Goal: Transaction & Acquisition: Purchase product/service

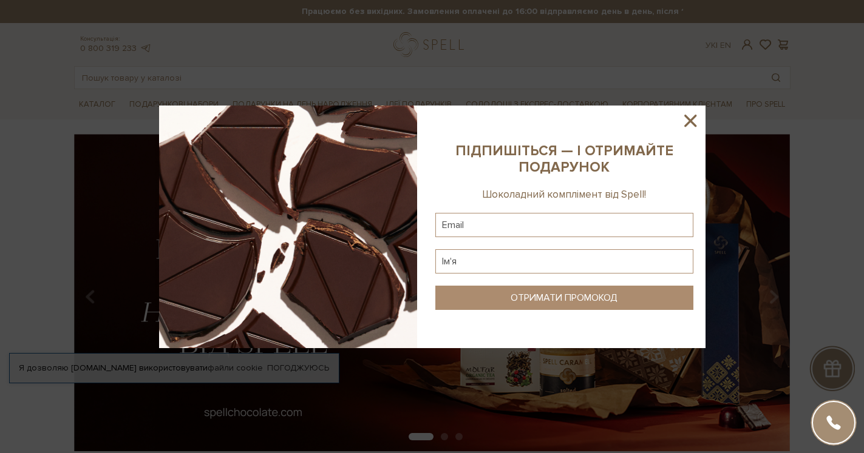
click at [690, 120] on icon at bounding box center [690, 121] width 12 height 12
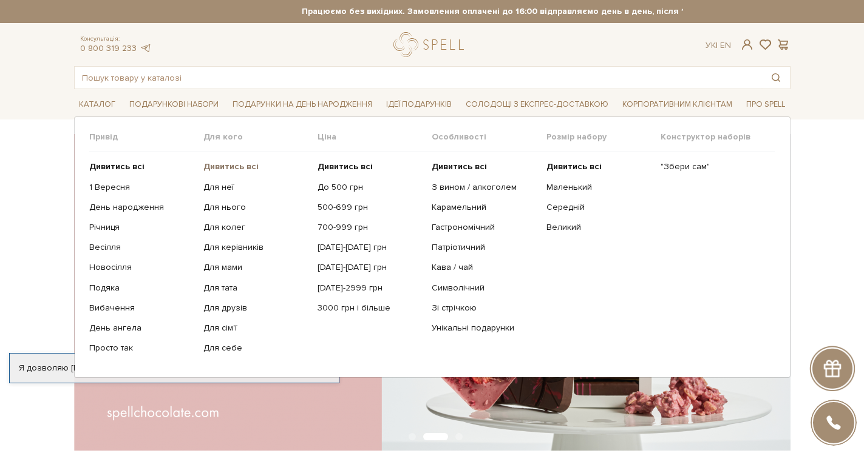
click at [233, 169] on b "Дивитись всі" at bounding box center [230, 166] width 55 height 10
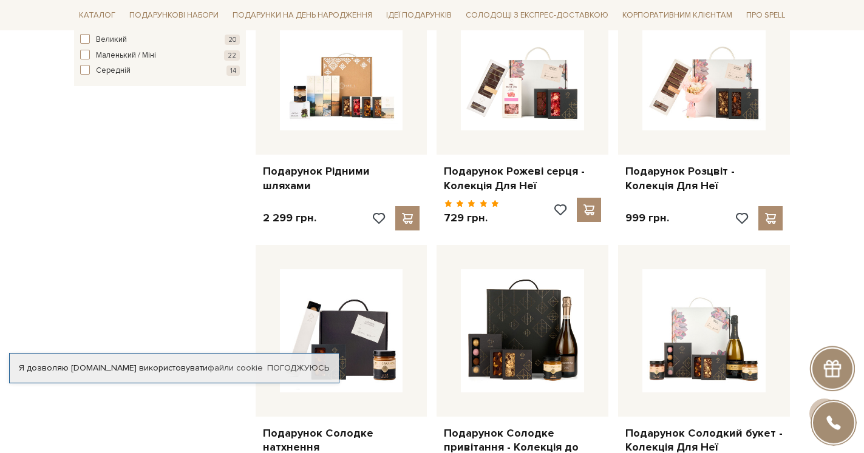
scroll to position [765, 0]
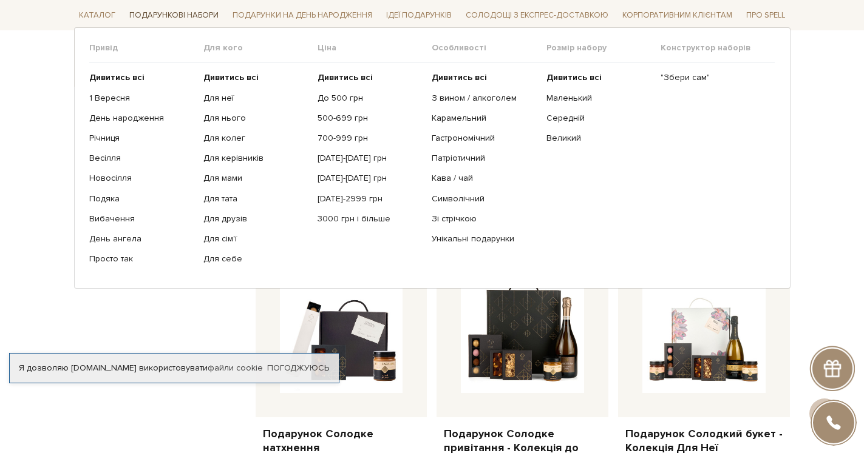
click at [177, 12] on span "Подарункові набори" at bounding box center [173, 15] width 99 height 19
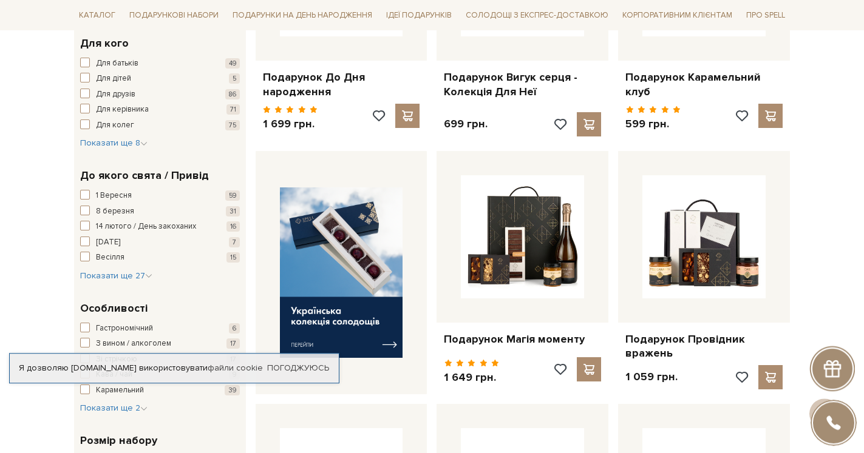
scroll to position [331, 0]
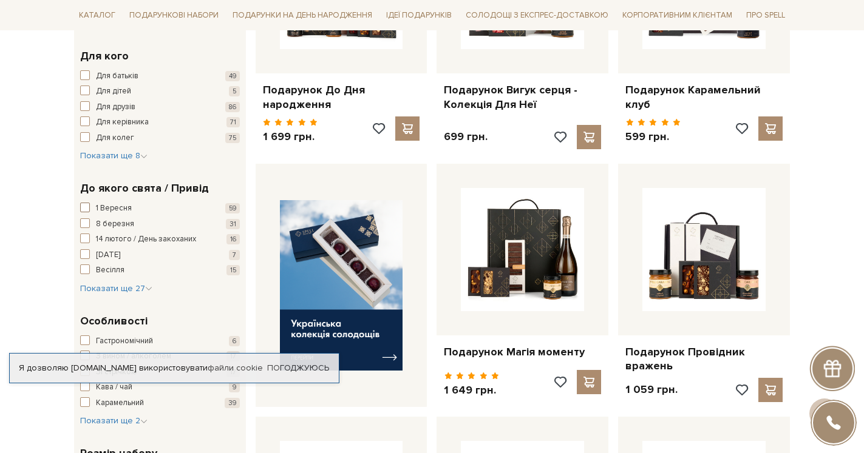
click at [122, 211] on span "1 Вересня" at bounding box center [114, 209] width 36 height 12
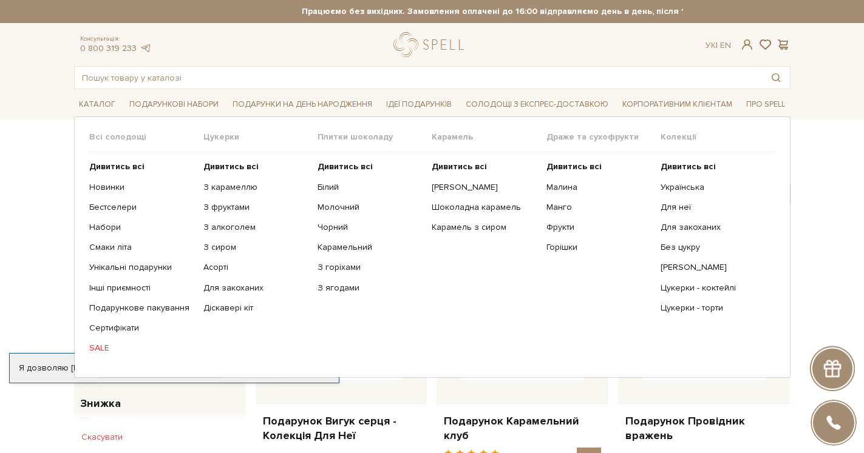
click at [104, 350] on link "SALE" at bounding box center [141, 348] width 105 height 11
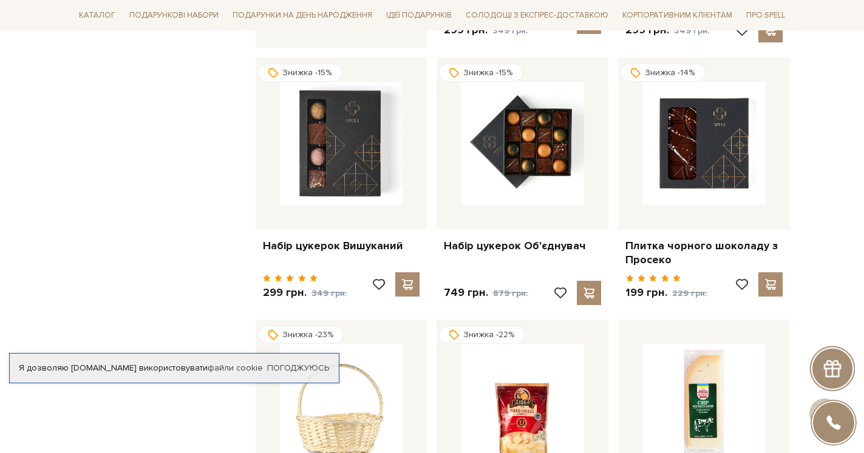
scroll to position [1001, 0]
